Goal: Task Accomplishment & Management: Manage account settings

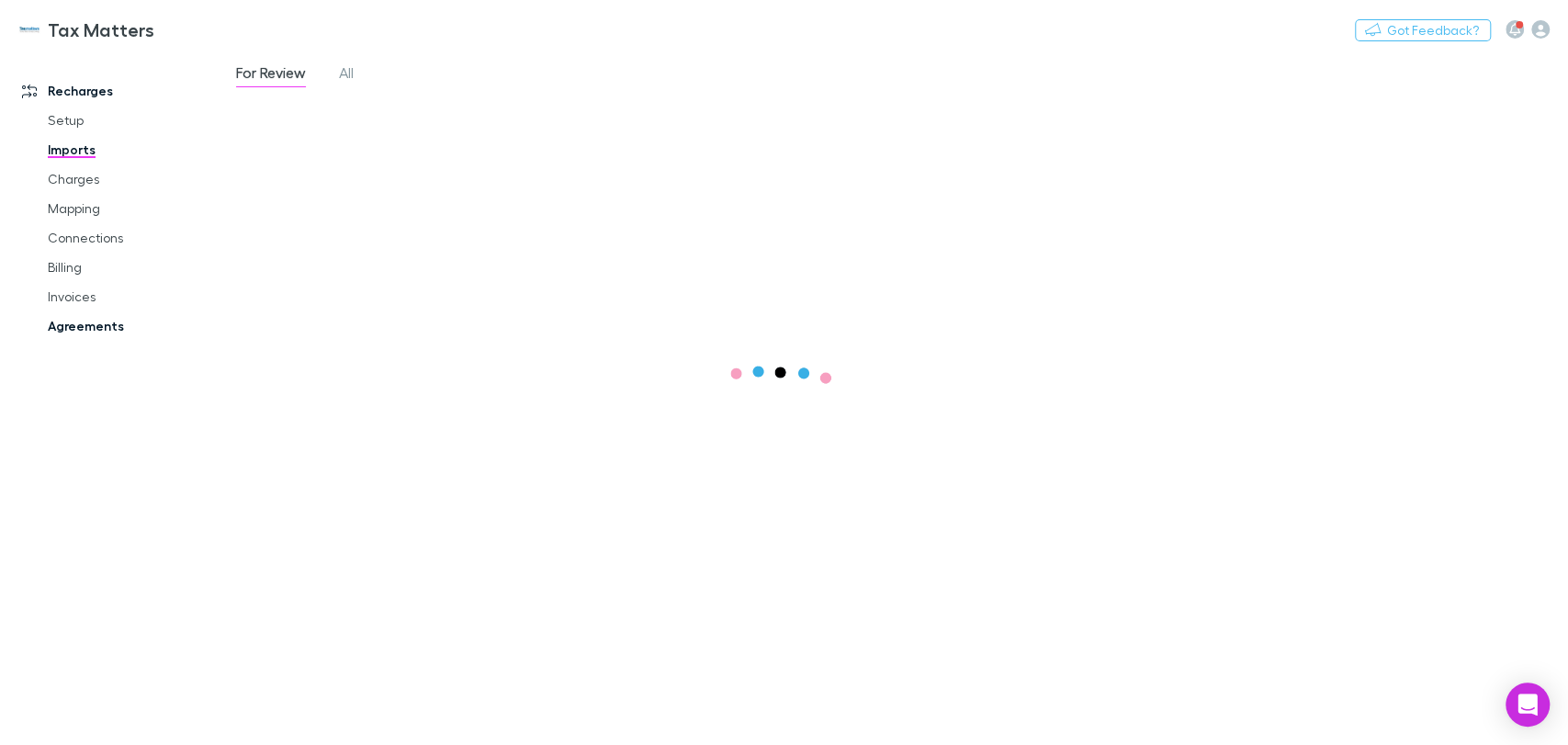
click at [73, 323] on link "Agreements" at bounding box center [139, 326] width 219 height 30
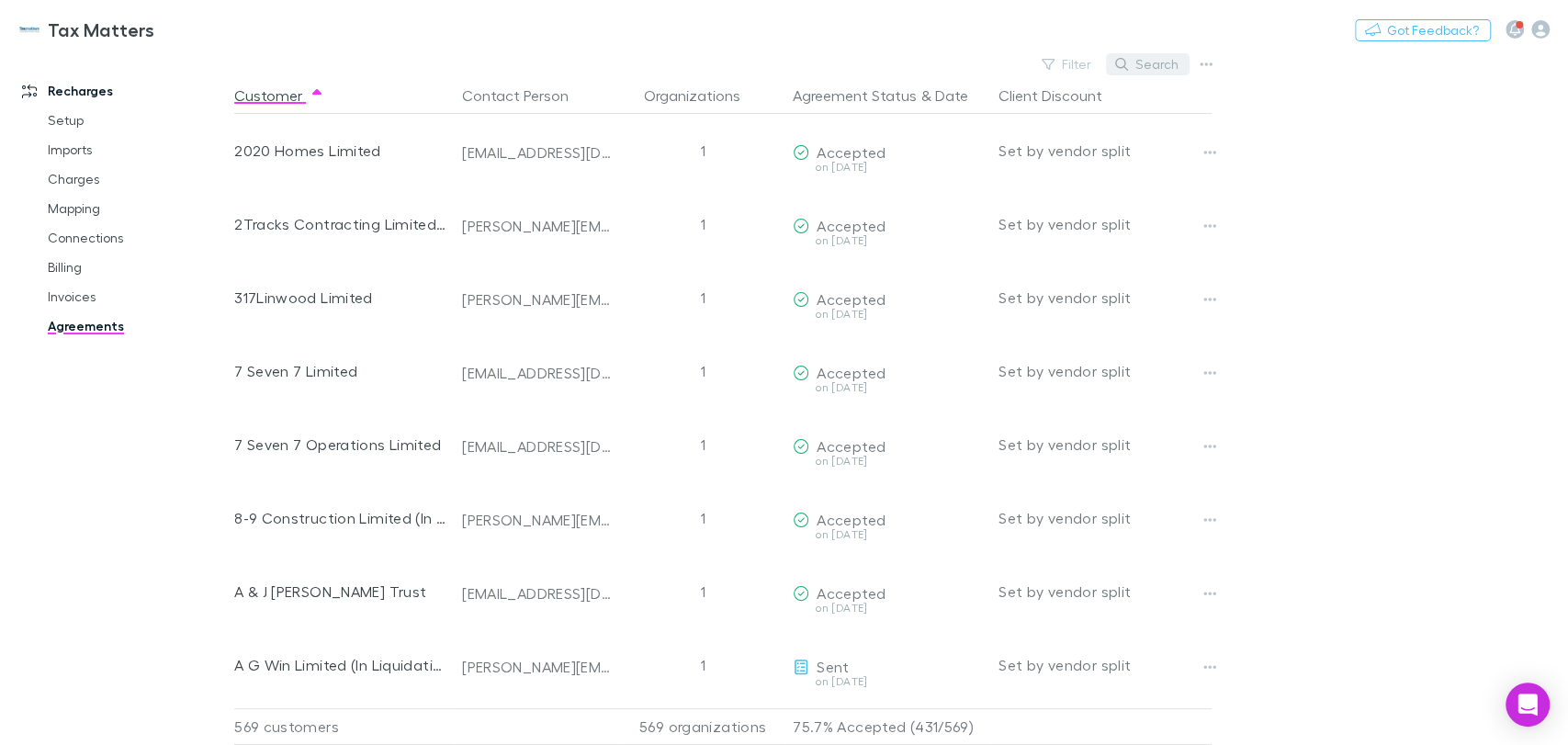
click at [1162, 68] on button "Search" at bounding box center [1147, 64] width 83 height 22
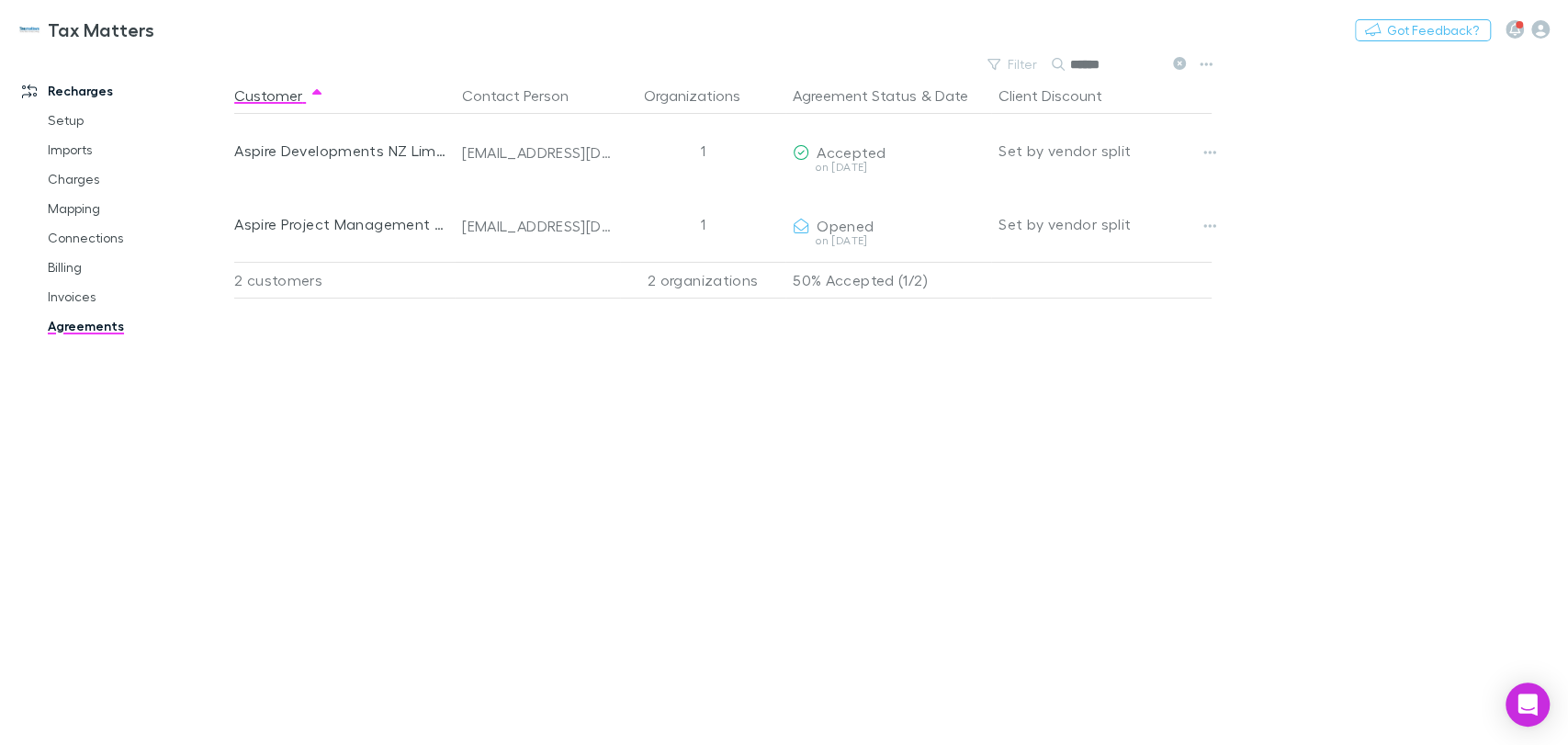
type input "******"
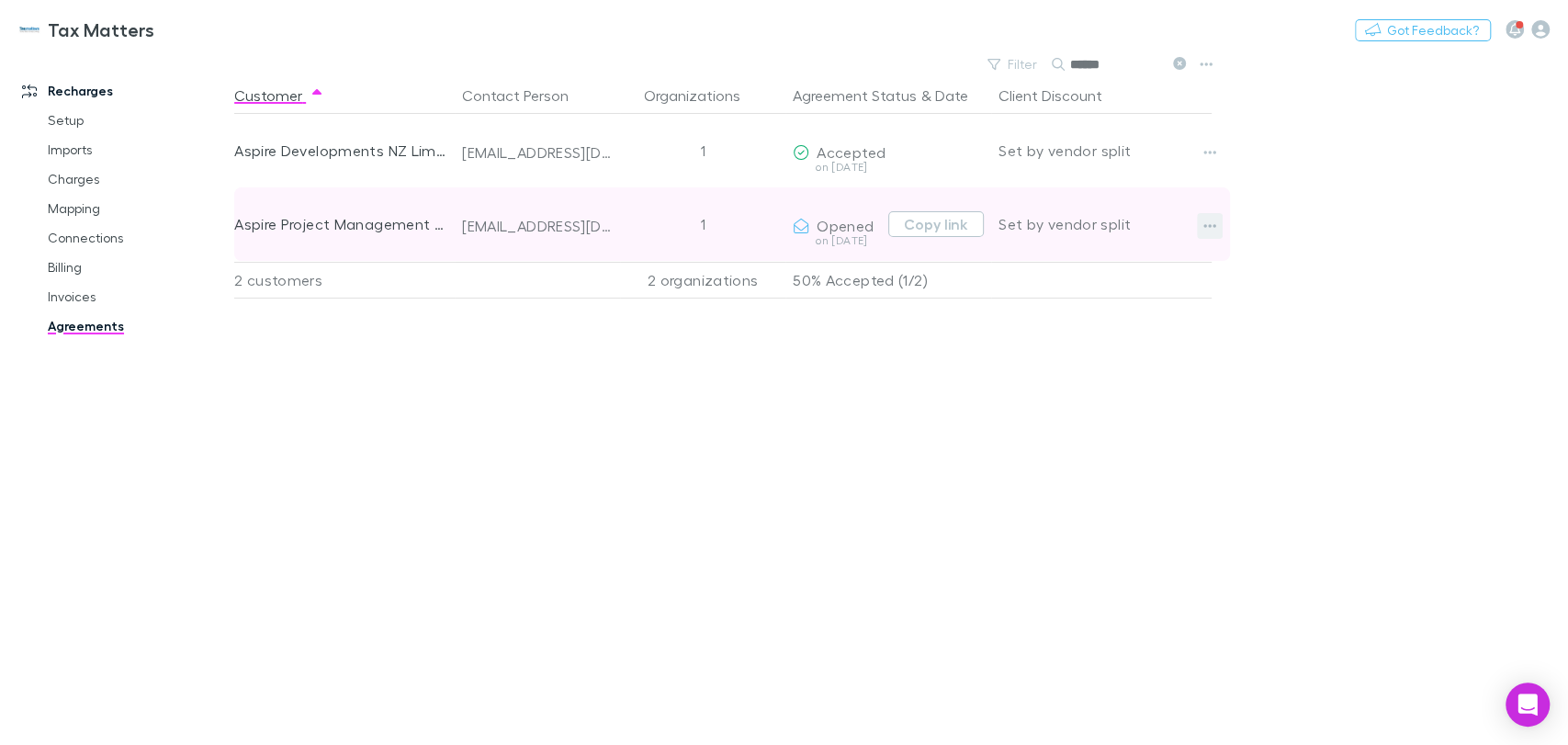
click at [1217, 224] on button "button" at bounding box center [1210, 225] width 26 height 26
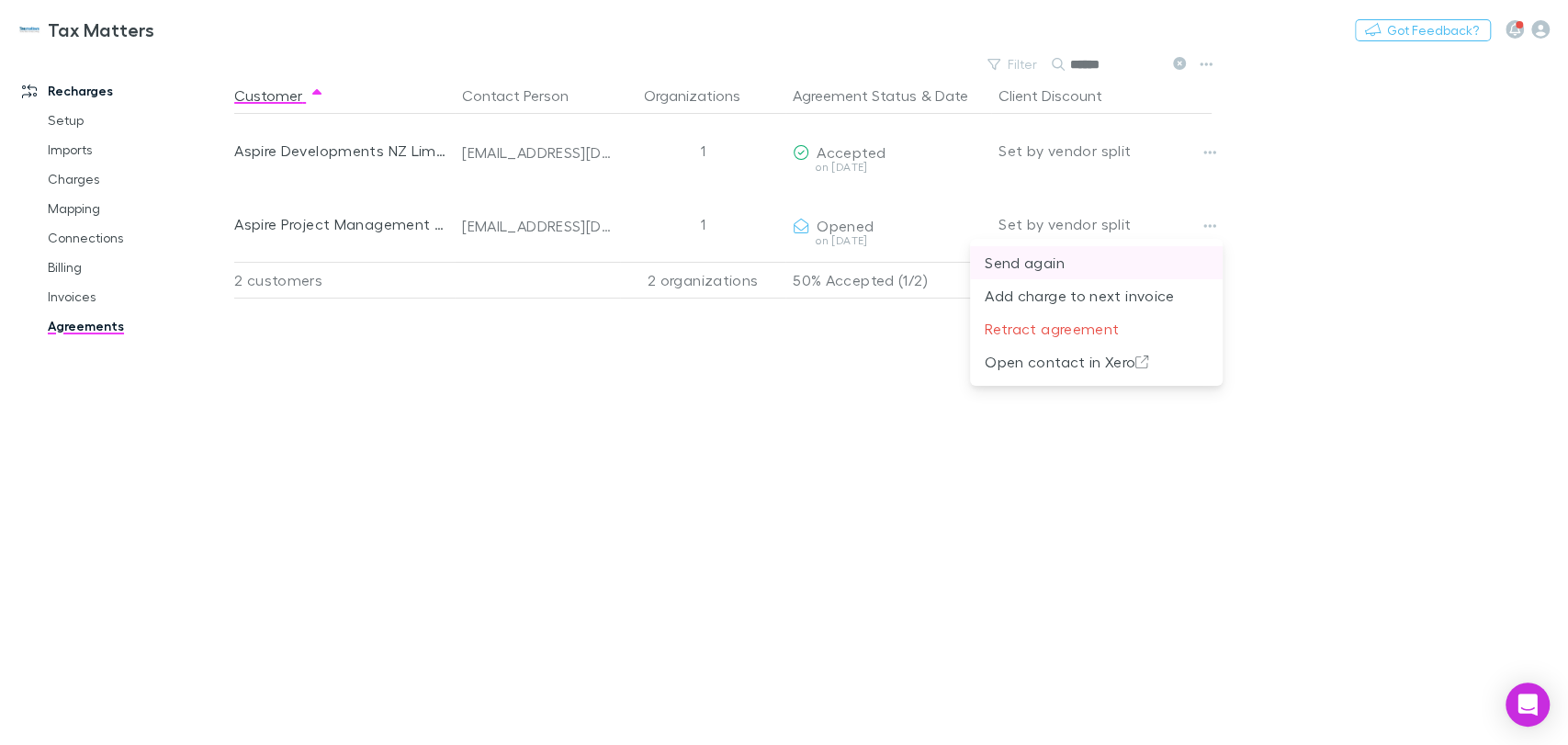
click at [1087, 266] on p "Send again" at bounding box center [1097, 262] width 224 height 22
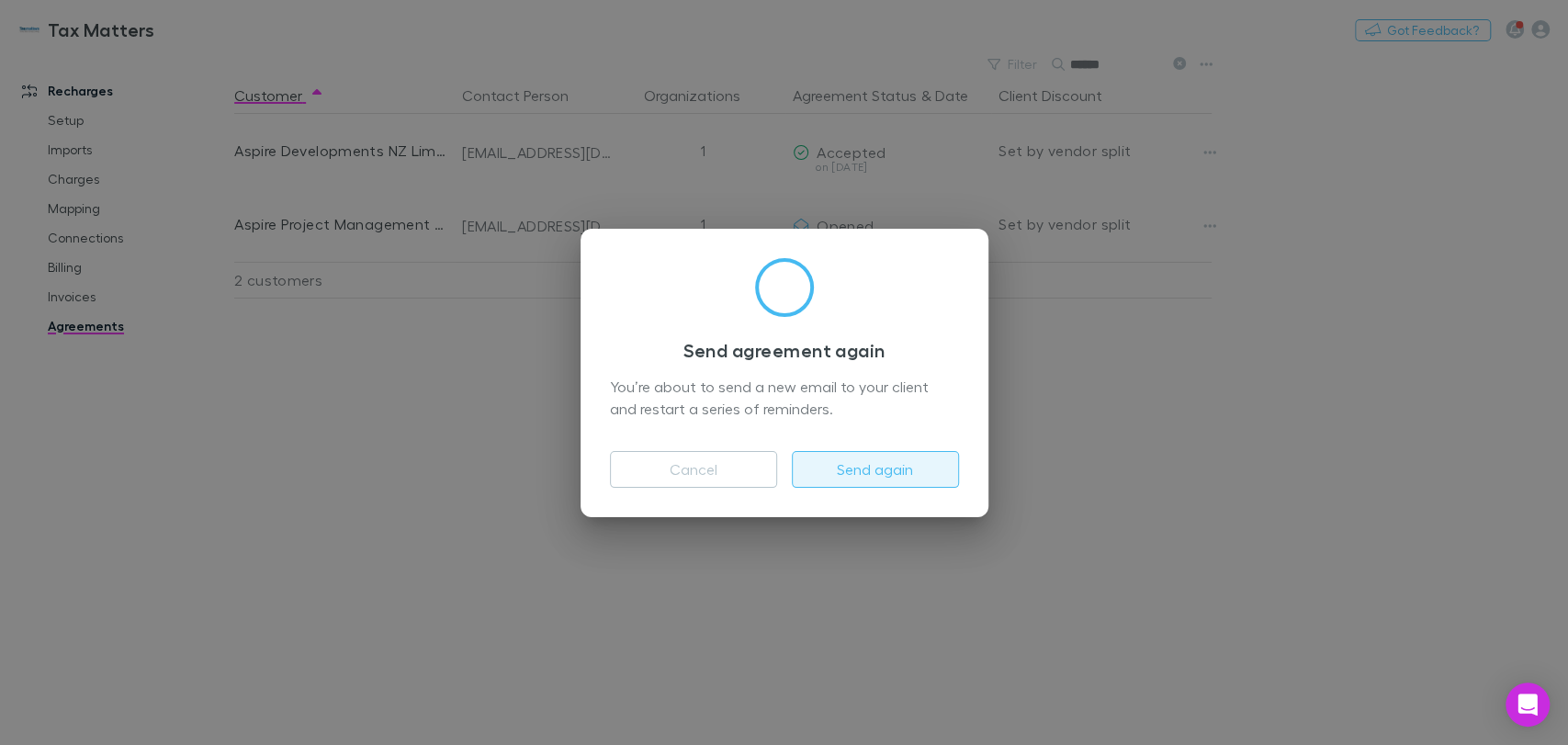
click at [899, 471] on button "Send again" at bounding box center [875, 469] width 167 height 36
